Goal: Unclear: Browse casually

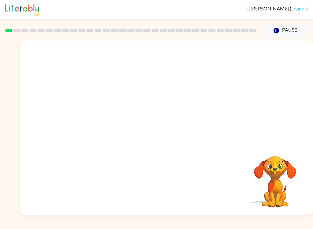
click at [183, 118] on video "Your browser must support playing .mp4 files to use Literably. Please try using…" at bounding box center [166, 91] width 293 height 103
click at [179, 112] on video "Your browser must support playing .mp4 files to use Literably. Please try using…" at bounding box center [166, 91] width 293 height 103
click at [180, 117] on video "Your browser must support playing .mp4 files to use Literably. Please try using…" at bounding box center [166, 91] width 293 height 103
click at [182, 116] on video "Your browser must support playing .mp4 files to use Literably. Please try using…" at bounding box center [166, 91] width 293 height 103
click at [180, 116] on video "Your browser must support playing .mp4 files to use Literably. Please try using…" at bounding box center [166, 91] width 293 height 103
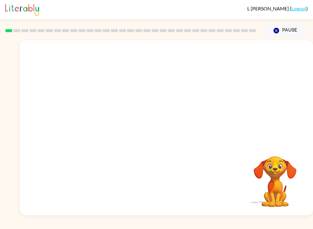
click at [182, 112] on video "Your browser must support playing .mp4 files to use Literably. Please try using…" at bounding box center [166, 91] width 293 height 103
click at [97, 121] on video "Your browser must support playing .mp4 files to use Literably. Please try using…" at bounding box center [166, 91] width 293 height 103
click at [99, 116] on video "Your browser must support playing .mp4 files to use Literably. Please try using…" at bounding box center [166, 91] width 293 height 103
click at [99, 110] on video "Your browser must support playing .mp4 files to use Literably. Please try using…" at bounding box center [166, 91] width 293 height 103
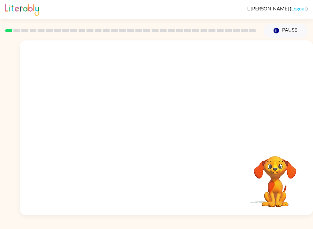
click at [99, 110] on video "Your browser must support playing .mp4 files to use Literably. Please try using…" at bounding box center [166, 91] width 293 height 103
click at [99, 113] on video "Your browser must support playing .mp4 files to use Literably. Please try using…" at bounding box center [166, 91] width 293 height 103
click at [103, 113] on video "Your browser must support playing .mp4 files to use Literably. Please try using…" at bounding box center [166, 91] width 293 height 103
click at [97, 115] on video "Your browser must support playing .mp4 files to use Literably. Please try using…" at bounding box center [166, 91] width 293 height 103
click at [96, 116] on video "Your browser must support playing .mp4 files to use Literably. Please try using…" at bounding box center [166, 91] width 293 height 103
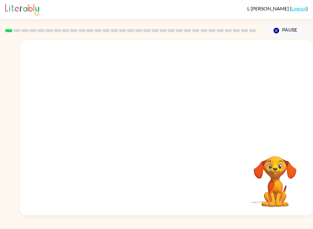
click at [96, 116] on video "Your browser must support playing .mp4 files to use Literably. Please try using…" at bounding box center [166, 91] width 293 height 103
click at [95, 122] on video "Your browser must support playing .mp4 files to use Literably. Please try using…" at bounding box center [166, 91] width 293 height 103
click at [91, 117] on video "Your browser must support playing .mp4 files to use Literably. Please try using…" at bounding box center [166, 91] width 293 height 103
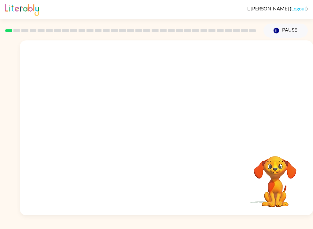
click at [94, 118] on video "Your browser must support playing .mp4 files to use Literably. Please try using…" at bounding box center [166, 91] width 293 height 103
click at [97, 122] on video "Your browser must support playing .mp4 files to use Literably. Please try using…" at bounding box center [166, 91] width 293 height 103
click at [98, 119] on video "Your browser must support playing .mp4 files to use Literably. Please try using…" at bounding box center [166, 91] width 293 height 103
click at [99, 118] on video "Your browser must support playing .mp4 files to use Literably. Please try using…" at bounding box center [166, 91] width 293 height 103
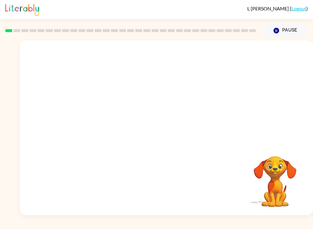
click at [99, 124] on video "Your browser must support playing .mp4 files to use Literably. Please try using…" at bounding box center [166, 91] width 293 height 103
click at [97, 129] on video "Your browser must support playing .mp4 files to use Literably. Please try using…" at bounding box center [166, 91] width 293 height 103
click at [99, 120] on video "Your browser must support playing .mp4 files to use Literably. Please try using…" at bounding box center [166, 91] width 293 height 103
click at [163, 120] on div at bounding box center [166, 130] width 39 height 22
click at [159, 131] on div at bounding box center [166, 130] width 39 height 22
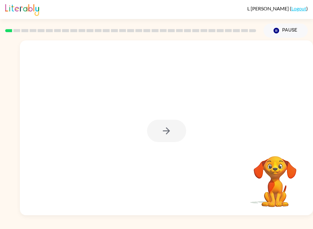
click at [165, 130] on div at bounding box center [166, 130] width 39 height 22
click at [167, 126] on icon "button" at bounding box center [166, 130] width 11 height 11
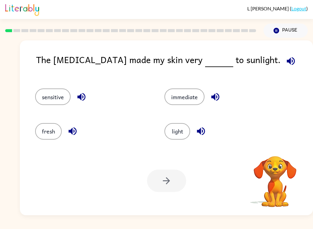
click at [166, 127] on button "light" at bounding box center [177, 131] width 26 height 17
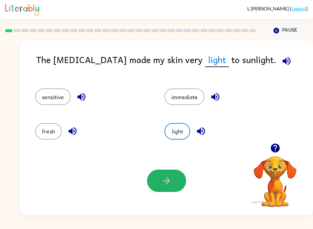
click at [171, 177] on icon "button" at bounding box center [166, 180] width 11 height 11
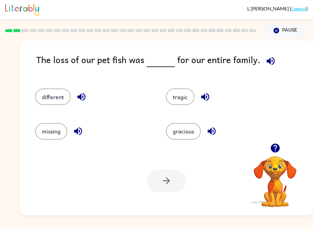
click at [189, 104] on button "tragic" at bounding box center [180, 96] width 28 height 17
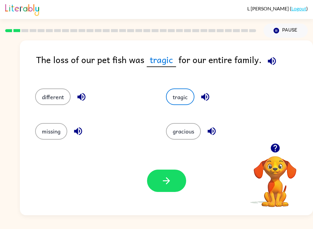
click at [166, 177] on icon "button" at bounding box center [166, 180] width 11 height 11
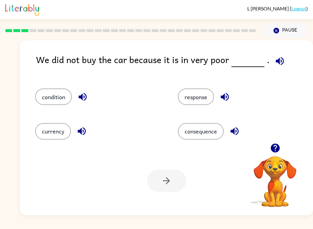
click at [54, 99] on button "condition" at bounding box center [53, 96] width 37 height 17
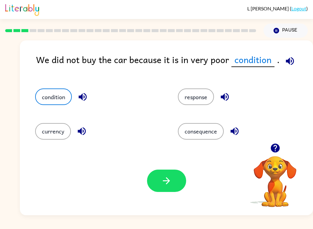
click at [174, 182] on button "button" at bounding box center [166, 180] width 39 height 22
click at [174, 182] on div at bounding box center [166, 180] width 39 height 22
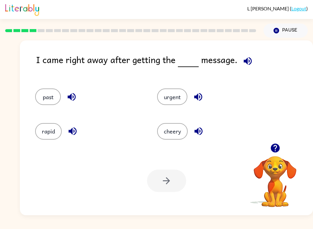
click at [176, 101] on button "urgent" at bounding box center [172, 96] width 30 height 17
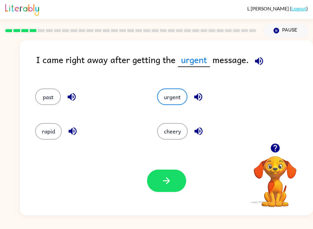
click at [162, 180] on icon "button" at bounding box center [166, 180] width 11 height 11
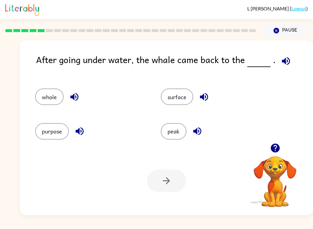
click at [183, 94] on button "surface" at bounding box center [177, 96] width 32 height 17
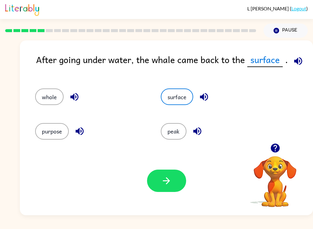
click at [170, 187] on button "button" at bounding box center [166, 180] width 39 height 22
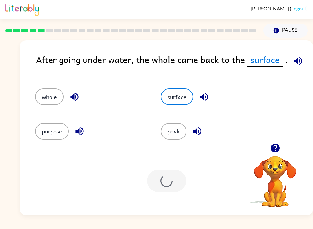
click at [162, 189] on div at bounding box center [166, 180] width 39 height 22
click at [168, 174] on div at bounding box center [166, 180] width 39 height 22
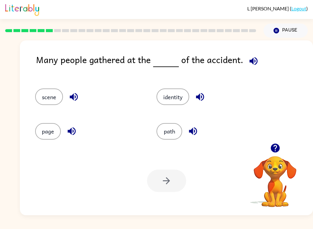
click at [36, 98] on button "scene" at bounding box center [49, 96] width 28 height 17
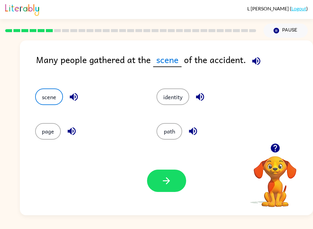
click at [170, 181] on icon "button" at bounding box center [166, 180] width 7 height 7
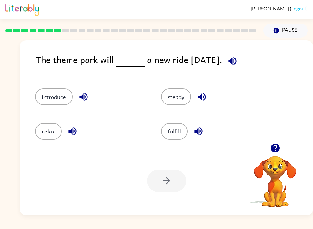
click at [155, 186] on div at bounding box center [166, 180] width 39 height 22
click at [53, 95] on button "introduce" at bounding box center [54, 96] width 38 height 17
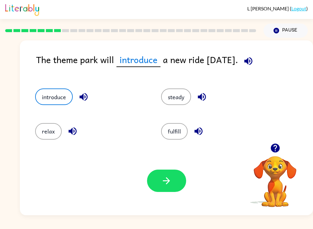
click at [168, 176] on icon "button" at bounding box center [166, 180] width 11 height 11
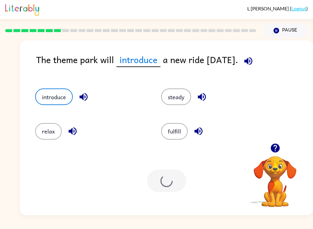
click at [168, 176] on div at bounding box center [166, 180] width 39 height 22
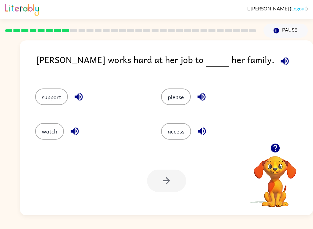
click at [52, 101] on button "support" at bounding box center [51, 96] width 33 height 17
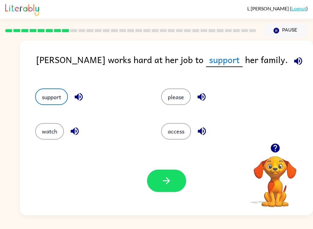
click at [152, 189] on button "button" at bounding box center [166, 180] width 39 height 22
click at [152, 189] on div at bounding box center [166, 180] width 39 height 22
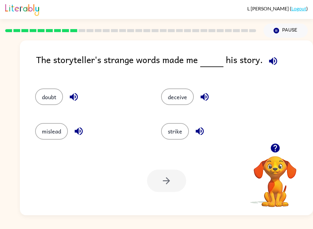
click at [38, 96] on button "doubt" at bounding box center [49, 96] width 28 height 17
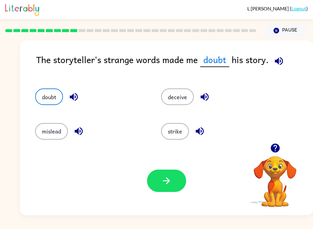
click at [177, 180] on button "button" at bounding box center [166, 180] width 39 height 22
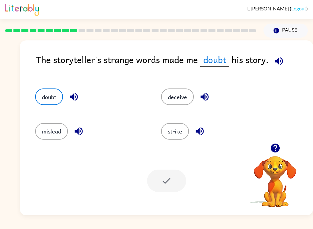
click at [179, 181] on div at bounding box center [166, 180] width 39 height 22
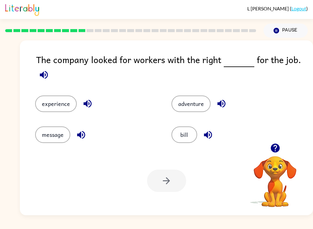
click at [53, 101] on button "experience" at bounding box center [56, 103] width 42 height 17
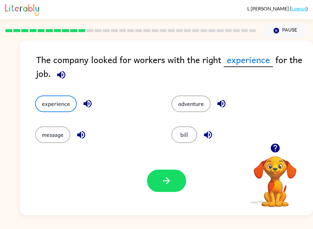
click at [170, 178] on icon "button" at bounding box center [166, 180] width 11 height 11
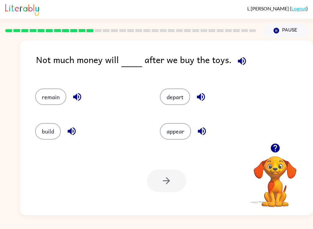
click at [47, 99] on button "remain" at bounding box center [50, 96] width 31 height 17
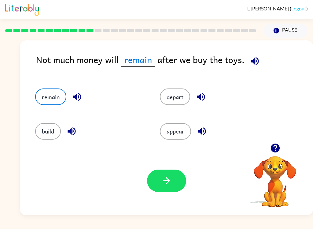
click at [172, 191] on button "button" at bounding box center [166, 180] width 39 height 22
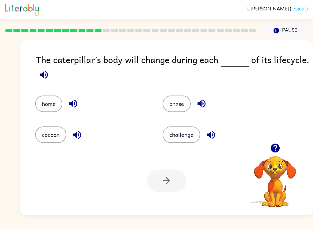
click at [175, 97] on button "phase" at bounding box center [177, 103] width 28 height 17
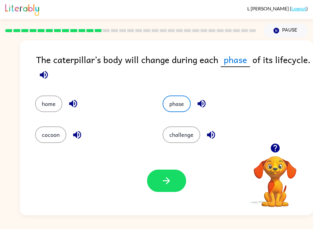
click at [166, 187] on button "button" at bounding box center [166, 180] width 39 height 22
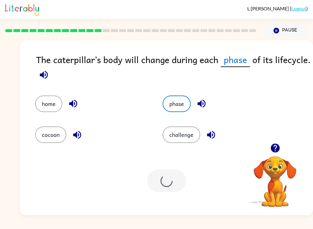
click at [166, 187] on div at bounding box center [166, 180] width 39 height 22
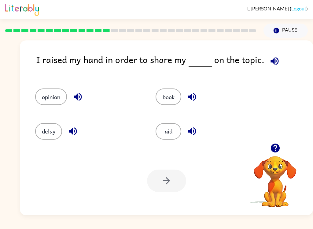
click at [44, 103] on button "opinion" at bounding box center [51, 96] width 32 height 17
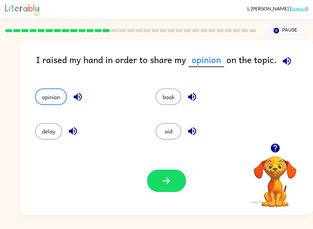
click at [166, 182] on icon "button" at bounding box center [166, 180] width 11 height 11
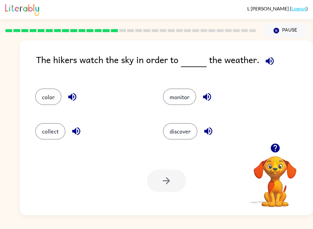
click at [180, 137] on button "discover" at bounding box center [180, 131] width 35 height 17
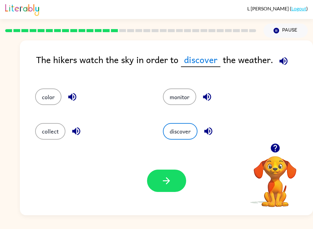
click at [161, 186] on button "button" at bounding box center [166, 180] width 39 height 22
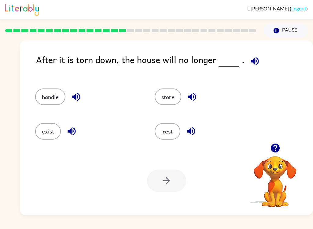
click at [43, 135] on button "exist" at bounding box center [48, 131] width 26 height 17
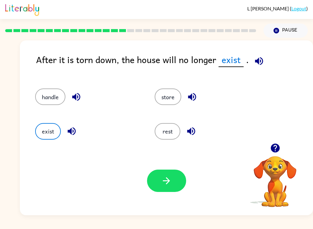
click at [168, 174] on button "button" at bounding box center [166, 180] width 39 height 22
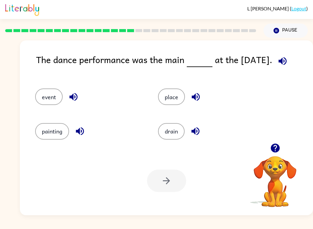
click at [165, 105] on button "place" at bounding box center [171, 96] width 27 height 17
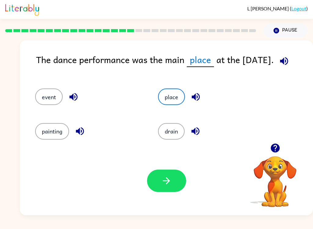
click at [169, 108] on div "place" at bounding box center [207, 94] width 123 height 34
click at [172, 175] on button "button" at bounding box center [166, 180] width 39 height 22
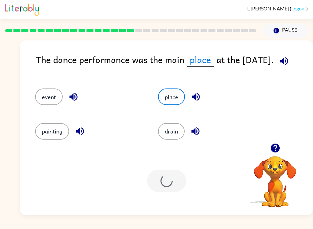
click at [172, 174] on div at bounding box center [166, 180] width 39 height 22
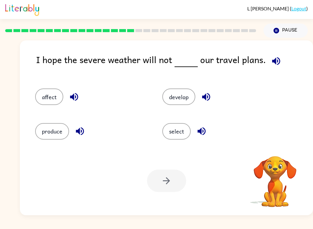
click at [170, 185] on div at bounding box center [166, 180] width 39 height 22
click at [45, 97] on button "affect" at bounding box center [49, 96] width 28 height 17
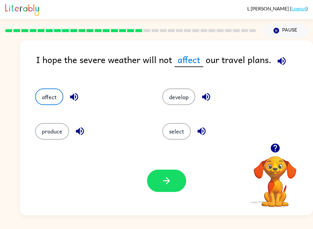
click at [177, 183] on button "button" at bounding box center [166, 180] width 39 height 22
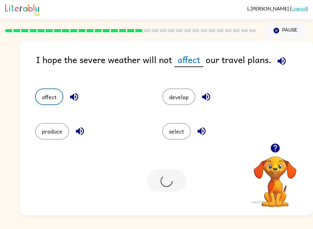
click at [177, 183] on div at bounding box center [166, 180] width 39 height 22
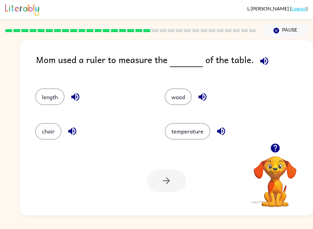
click at [206, 136] on button "temperature" at bounding box center [188, 131] width 46 height 17
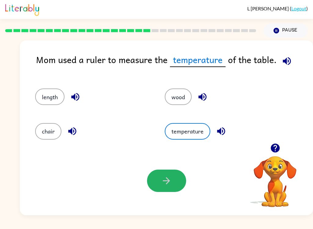
click at [162, 179] on icon "button" at bounding box center [166, 180] width 11 height 11
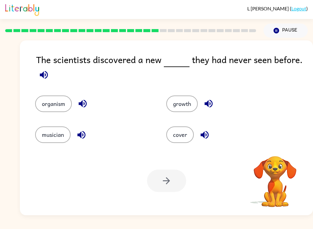
click at [50, 97] on button "organism" at bounding box center [53, 103] width 37 height 17
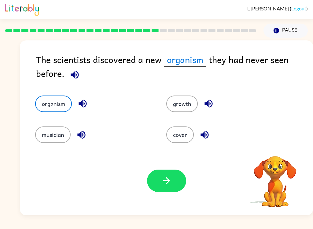
click at [168, 179] on icon "button" at bounding box center [166, 180] width 7 height 7
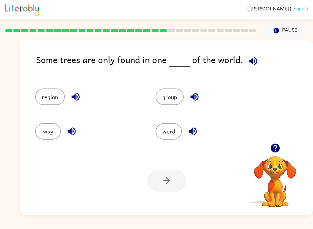
click at [50, 99] on button "region" at bounding box center [50, 96] width 30 height 17
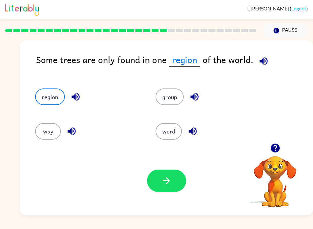
click at [174, 183] on button "button" at bounding box center [166, 180] width 39 height 22
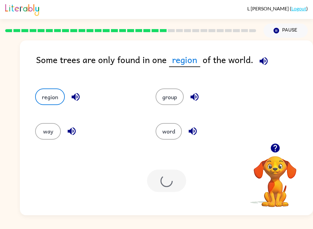
click at [174, 183] on div at bounding box center [166, 180] width 39 height 22
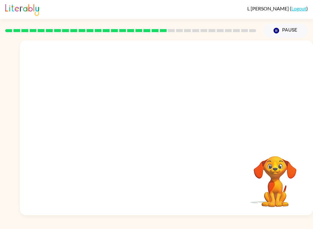
click at [174, 181] on div "Your browser must support playing .mp4 files to use Literably. Please try using…" at bounding box center [166, 127] width 293 height 174
click at [106, 126] on video "Your browser must support playing .mp4 files to use Literably. Please try using…" at bounding box center [166, 91] width 293 height 103
click at [114, 124] on video "Your browser must support playing .mp4 files to use Literably. Please try using…" at bounding box center [166, 91] width 293 height 103
click at [162, 108] on div at bounding box center [166, 127] width 293 height 174
click at [159, 126] on div at bounding box center [166, 130] width 39 height 22
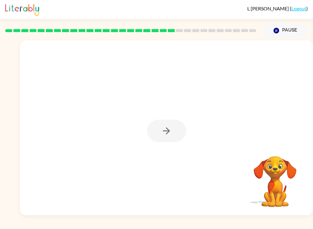
click at [161, 127] on div at bounding box center [166, 130] width 39 height 22
click at [168, 126] on div at bounding box center [166, 130] width 39 height 22
click at [167, 127] on div at bounding box center [166, 130] width 39 height 22
click at [167, 131] on div at bounding box center [166, 130] width 39 height 22
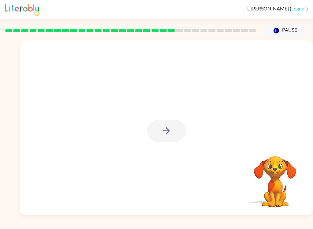
click at [168, 134] on div at bounding box center [166, 130] width 39 height 22
click at [162, 123] on button "button" at bounding box center [166, 130] width 39 height 22
click at [161, 123] on div at bounding box center [166, 130] width 39 height 22
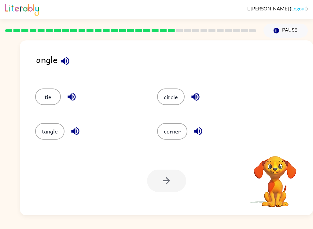
click at [158, 129] on button "corner" at bounding box center [172, 131] width 30 height 17
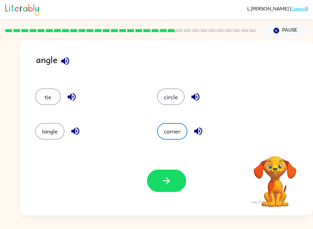
click at [45, 100] on button "tie" at bounding box center [48, 96] width 26 height 17
click at [44, 131] on button "tangle" at bounding box center [49, 131] width 29 height 17
click at [168, 182] on icon "button" at bounding box center [166, 180] width 7 height 7
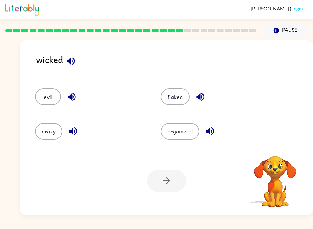
click at [47, 99] on button "evil" at bounding box center [48, 96] width 26 height 17
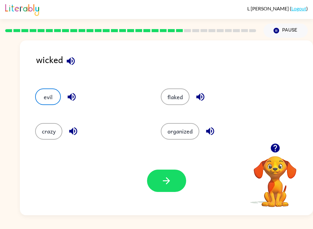
click at [163, 180] on icon "button" at bounding box center [166, 180] width 11 height 11
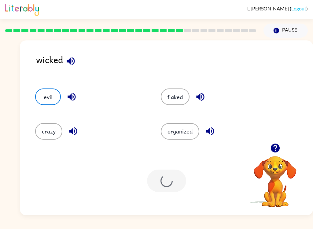
click at [163, 179] on div at bounding box center [166, 180] width 39 height 22
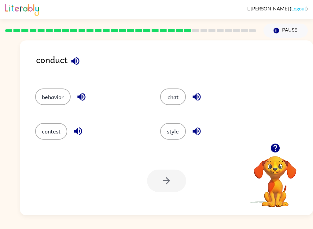
click at [56, 101] on button "behavior" at bounding box center [52, 96] width 35 height 17
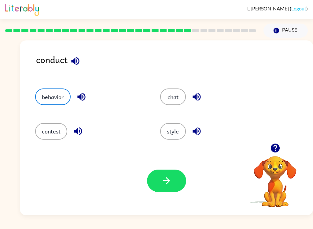
click at [156, 180] on button "button" at bounding box center [166, 180] width 39 height 22
click at [156, 180] on div at bounding box center [166, 180] width 39 height 22
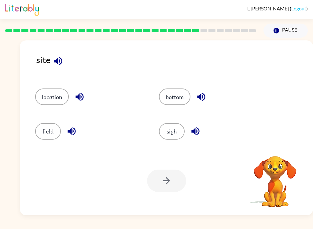
click at [50, 100] on button "location" at bounding box center [52, 96] width 34 height 17
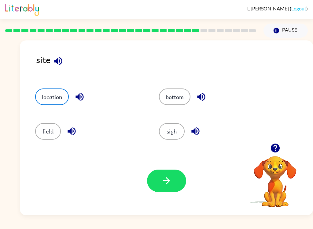
click at [160, 172] on button "button" at bounding box center [166, 180] width 39 height 22
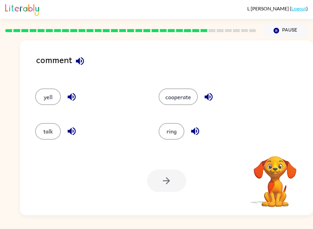
click at [52, 100] on button "yell" at bounding box center [48, 96] width 26 height 17
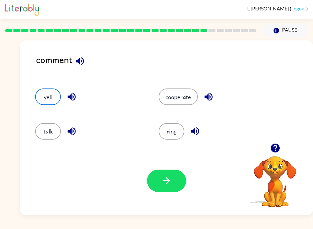
click at [163, 177] on icon "button" at bounding box center [166, 180] width 11 height 11
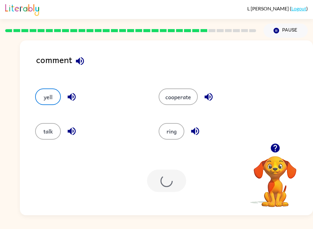
click at [163, 177] on div at bounding box center [166, 180] width 39 height 22
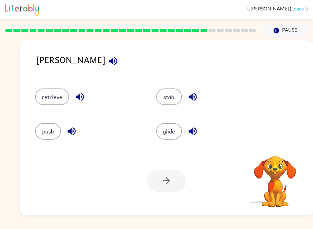
click at [164, 180] on div at bounding box center [166, 180] width 39 height 22
click at [56, 96] on button "retrieve" at bounding box center [52, 96] width 34 height 17
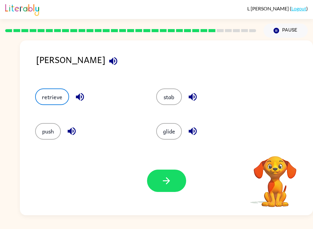
click at [164, 180] on icon "button" at bounding box center [166, 180] width 11 height 11
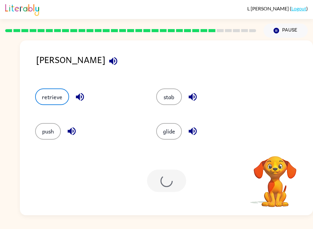
click at [164, 180] on div at bounding box center [166, 180] width 39 height 22
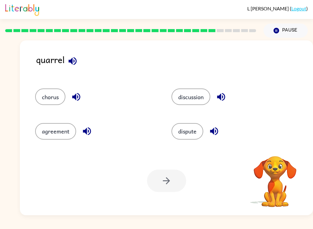
click at [171, 182] on div at bounding box center [166, 180] width 39 height 22
click at [61, 132] on button "agreement" at bounding box center [55, 131] width 41 height 17
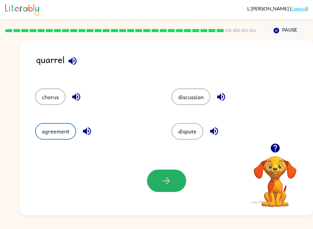
click at [164, 183] on icon "button" at bounding box center [166, 180] width 11 height 11
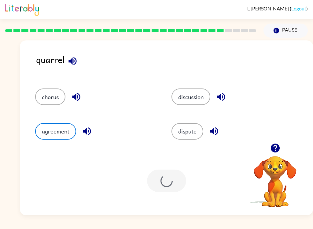
click at [163, 183] on div at bounding box center [166, 180] width 39 height 22
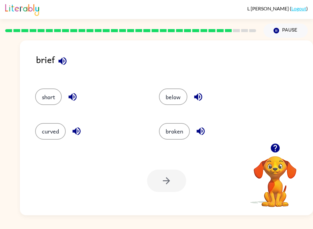
click at [174, 132] on button "broken" at bounding box center [174, 131] width 31 height 17
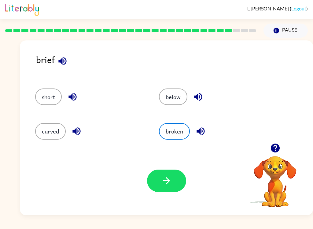
click at [163, 183] on icon "button" at bounding box center [166, 180] width 11 height 11
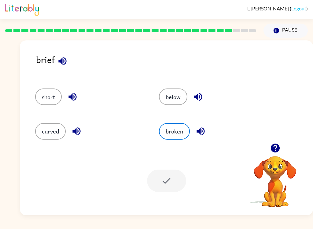
click at [162, 187] on div at bounding box center [166, 180] width 39 height 22
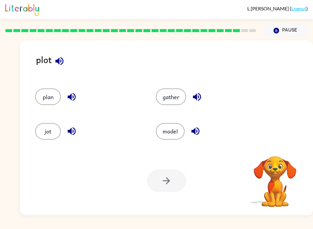
click at [40, 106] on div "plan" at bounding box center [84, 94] width 121 height 34
click at [42, 103] on button "plan" at bounding box center [48, 96] width 26 height 17
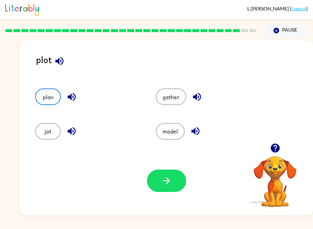
click at [175, 175] on button "button" at bounding box center [166, 180] width 39 height 22
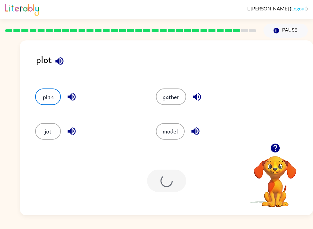
click at [175, 175] on div at bounding box center [166, 180] width 39 height 22
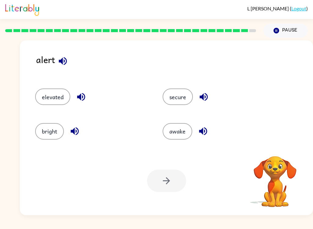
click at [181, 92] on button "secure" at bounding box center [178, 96] width 30 height 17
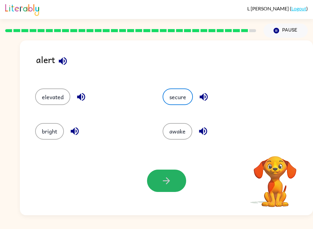
click at [163, 177] on icon "button" at bounding box center [166, 180] width 11 height 11
click at [162, 177] on div at bounding box center [166, 180] width 39 height 22
